Goal: Communication & Community: Participate in discussion

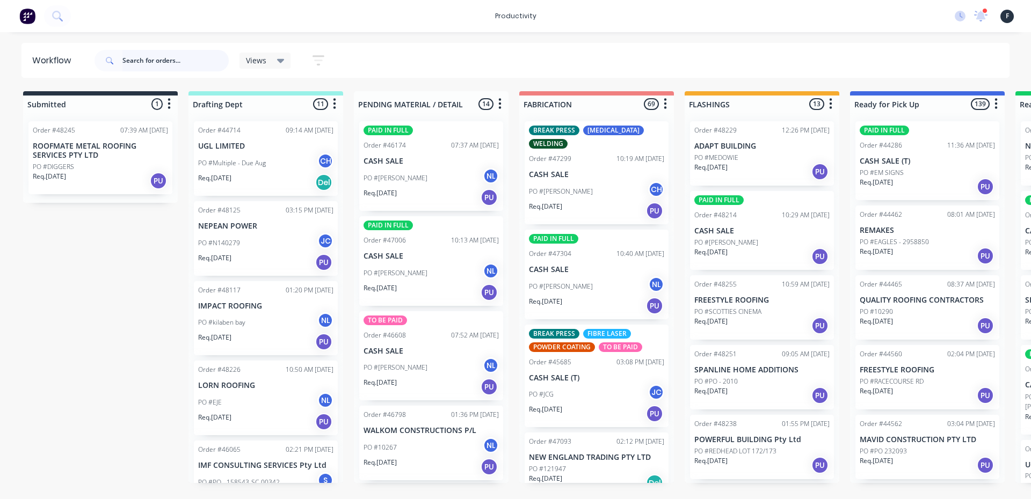
click at [149, 63] on input "text" at bounding box center [175, 60] width 106 height 21
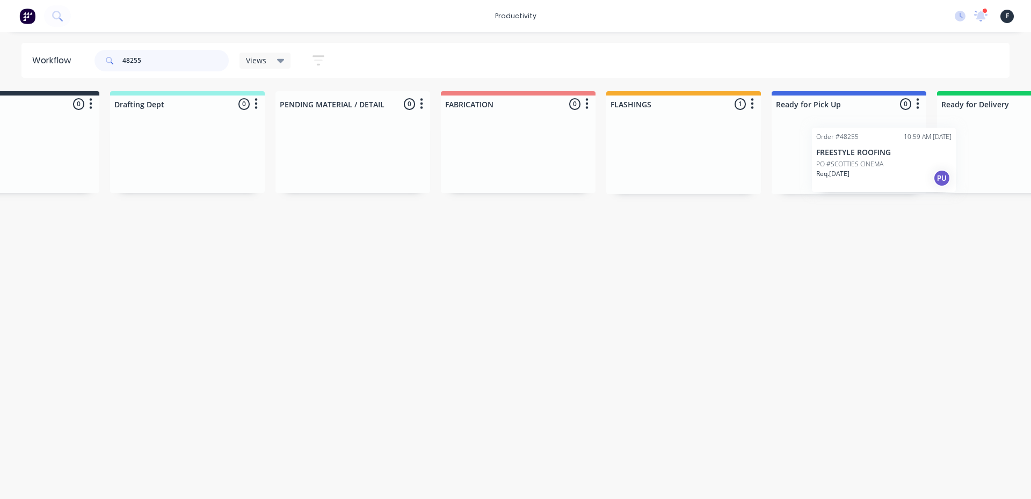
drag, startPoint x: 735, startPoint y: 161, endPoint x: 866, endPoint y: 168, distance: 130.6
click at [866, 168] on div "Submitted 0 Sort By Created date Required date Order number Customer name Most …" at bounding box center [809, 142] width 1791 height 103
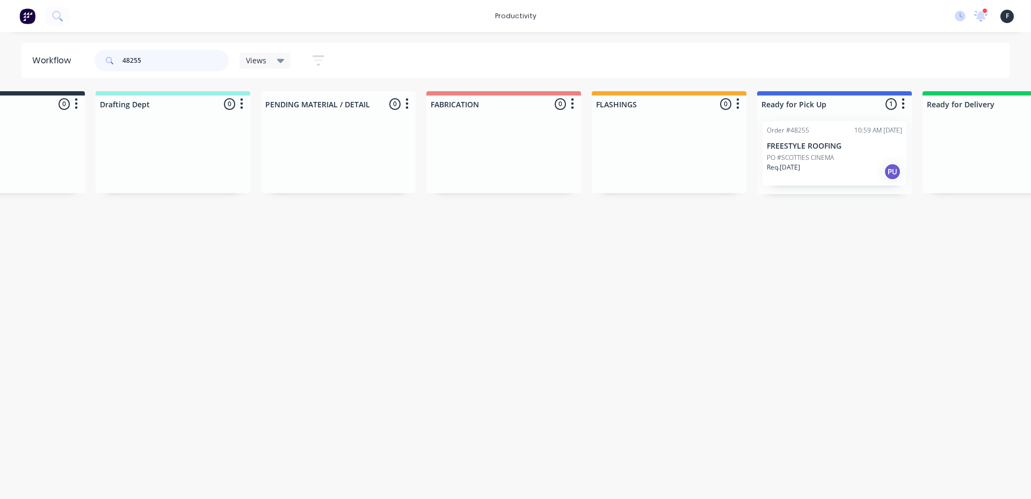
type input "48255"
click at [800, 155] on p "PO #SCOTTIES CINEMA" at bounding box center [800, 158] width 67 height 10
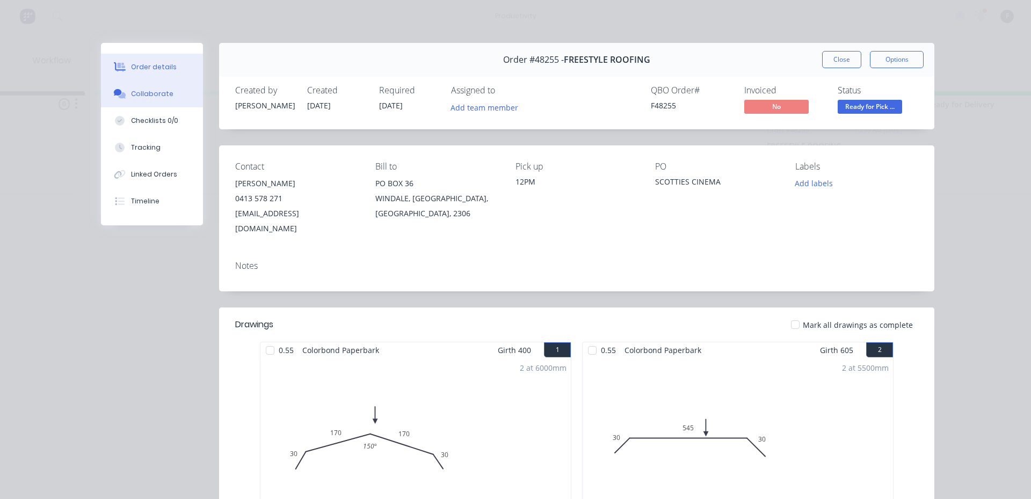
click at [194, 87] on button "Collaborate" at bounding box center [152, 94] width 102 height 27
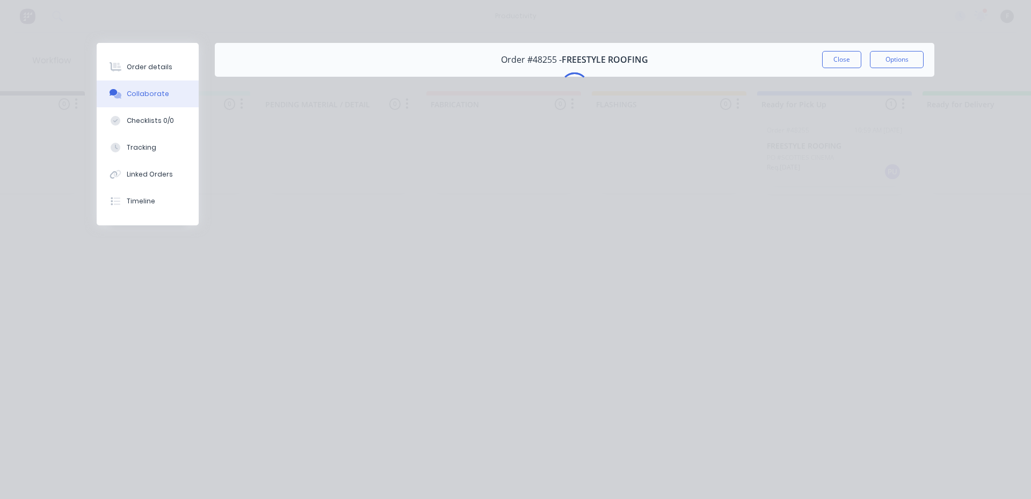
click at [451, 472] on div "Order details Collaborate Checklists 0/0 Tracking Linked Orders Timeline Order …" at bounding box center [515, 249] width 1031 height 499
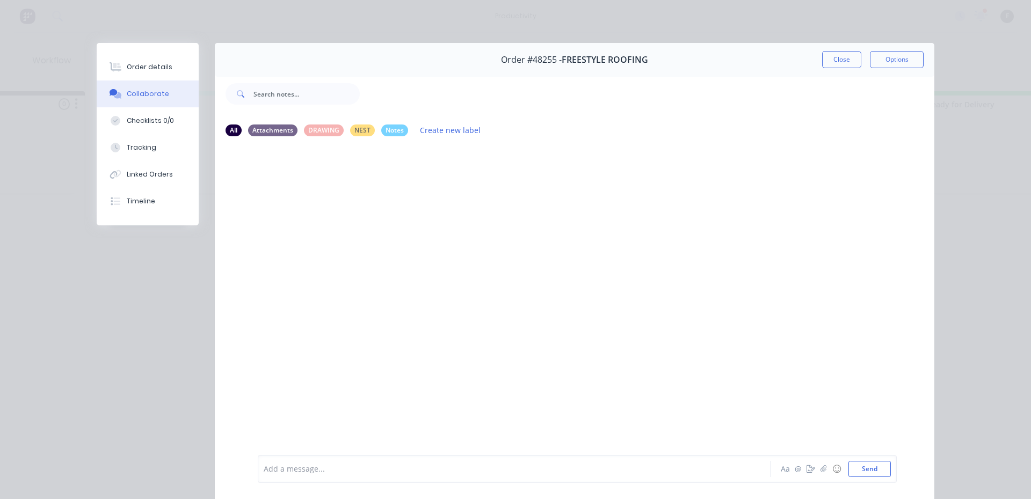
click at [450, 476] on div "Add a message..." at bounding box center [499, 469] width 470 height 16
